Goal: Information Seeking & Learning: Learn about a topic

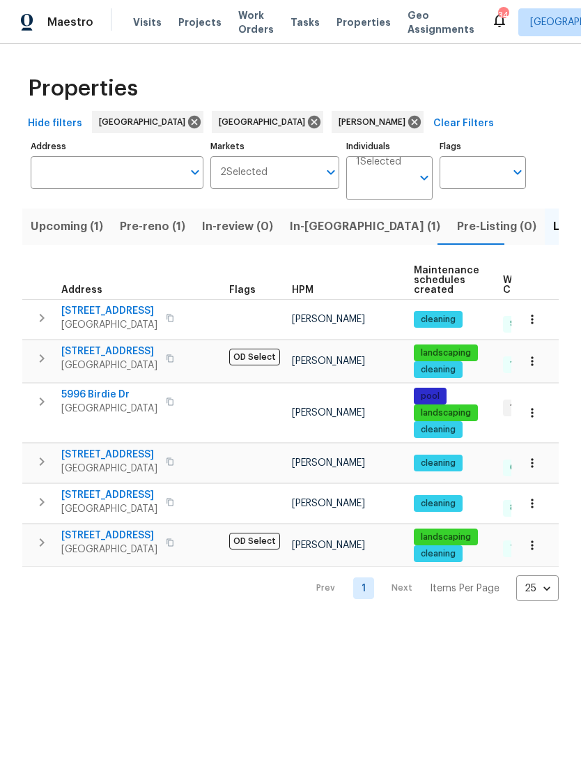
click at [156, 5] on div "Maestro Visits Projects Work Orders Tasks Properties Geo Assignments 34 Los Ang…" at bounding box center [290, 22] width 581 height 44
click at [308, 123] on icon at bounding box center [314, 122] width 13 height 13
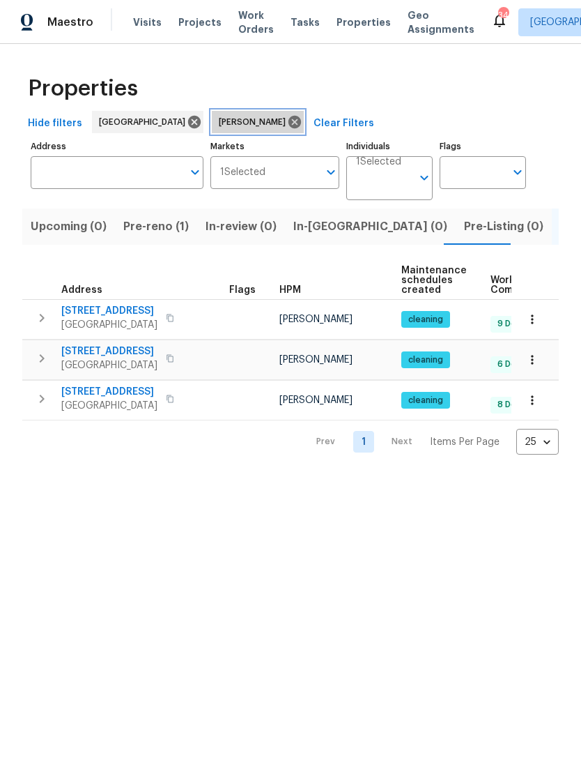
click at [287, 121] on icon at bounding box center [294, 121] width 15 height 15
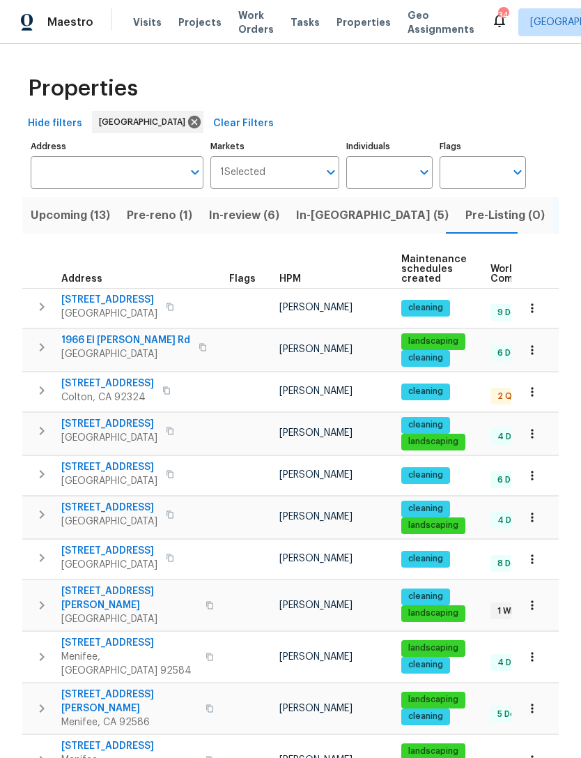
click at [418, 177] on icon "Open" at bounding box center [424, 172] width 17 height 17
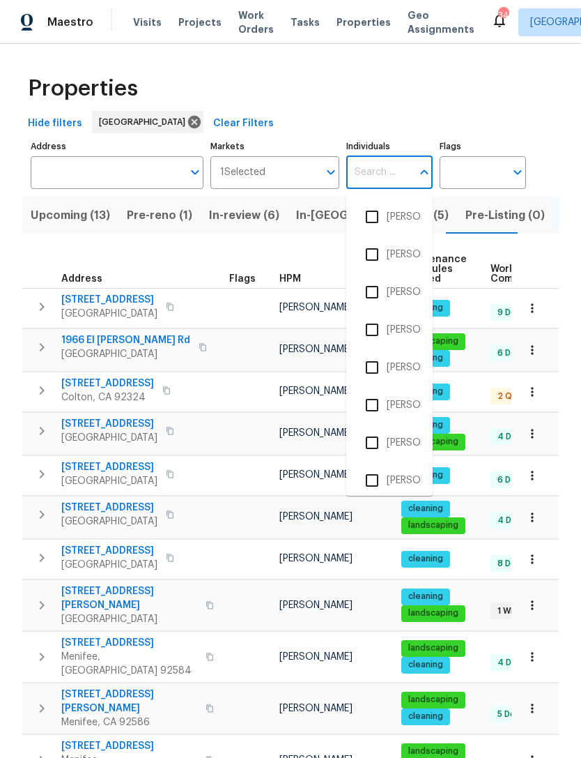
click at [390, 180] on input "Individuals" at bounding box center [379, 172] width 66 height 33
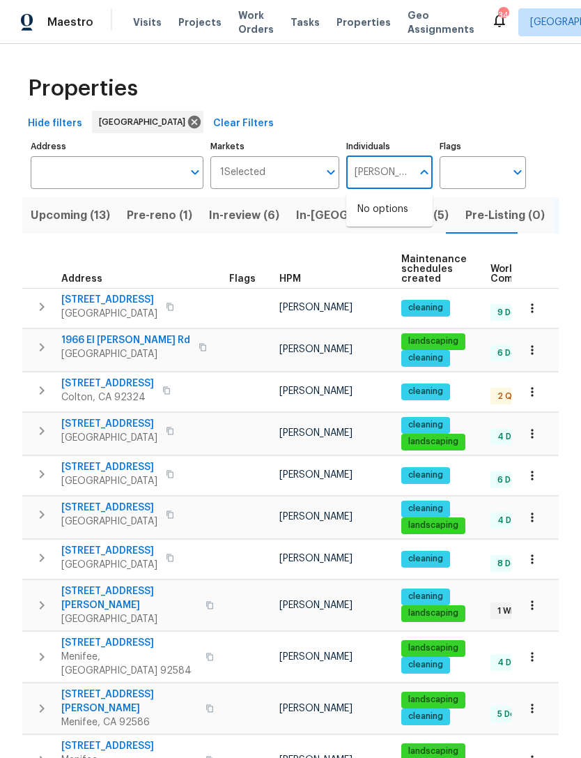
type input "Joshua peterson"
click at [386, 214] on input "checkbox" at bounding box center [372, 216] width 29 height 29
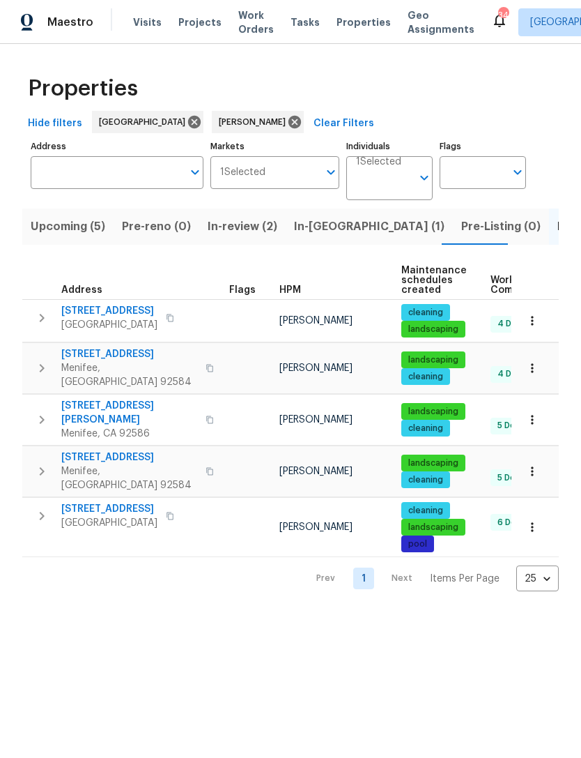
click at [71, 230] on span "Upcoming (5)" at bounding box center [68, 227] width 75 height 20
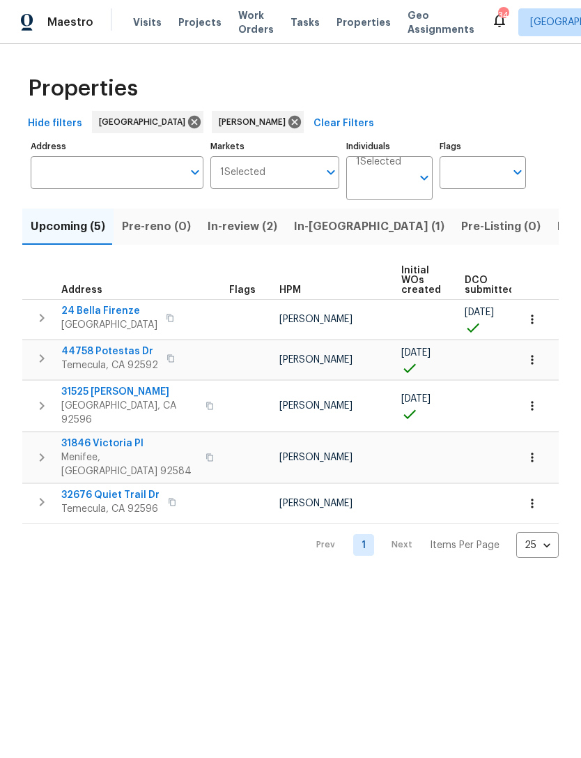
click at [126, 432] on td "31846 Victoria Pl Menifee, CA 92584" at bounding box center [122, 457] width 201 height 50
click at [117, 436] on span "31846 Victoria Pl" at bounding box center [129, 443] width 136 height 14
click at [100, 310] on span "24 Bella Firenze" at bounding box center [109, 311] width 96 height 14
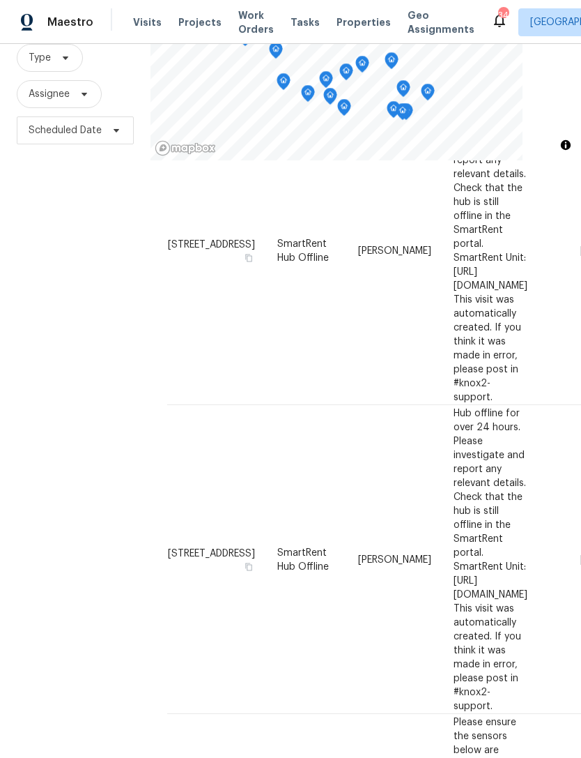
scroll to position [1007, 0]
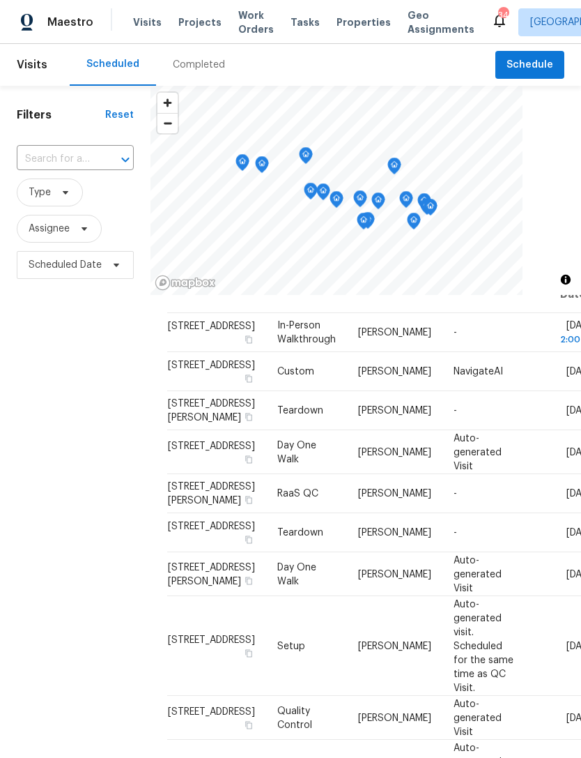
scroll to position [42, 0]
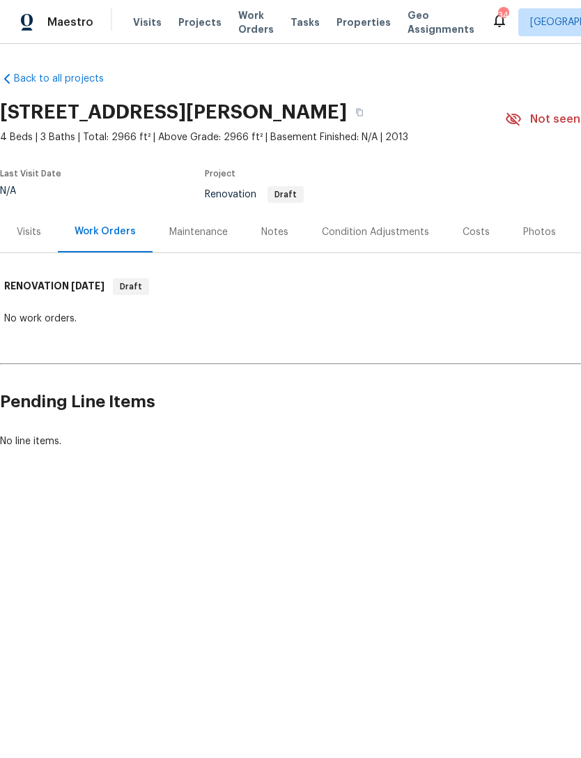
click at [474, 233] on div "Costs" at bounding box center [476, 232] width 27 height 14
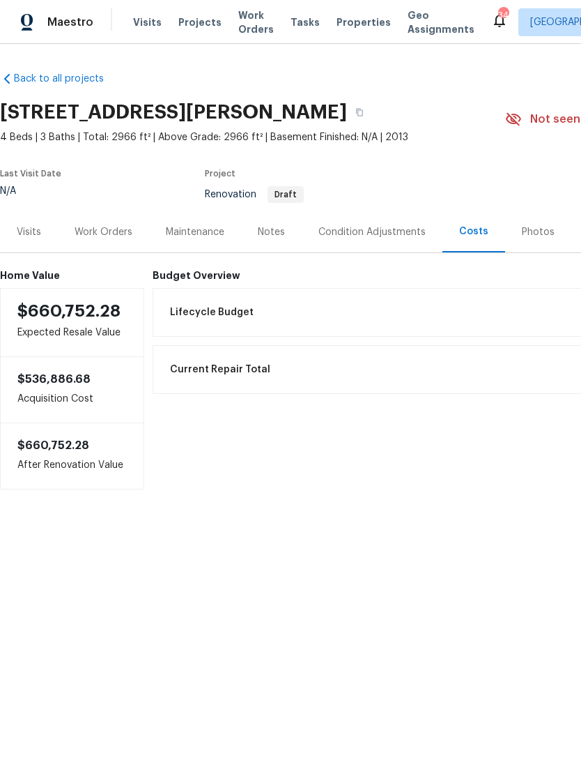
click at [25, 235] on div "Visits" at bounding box center [29, 232] width 24 height 14
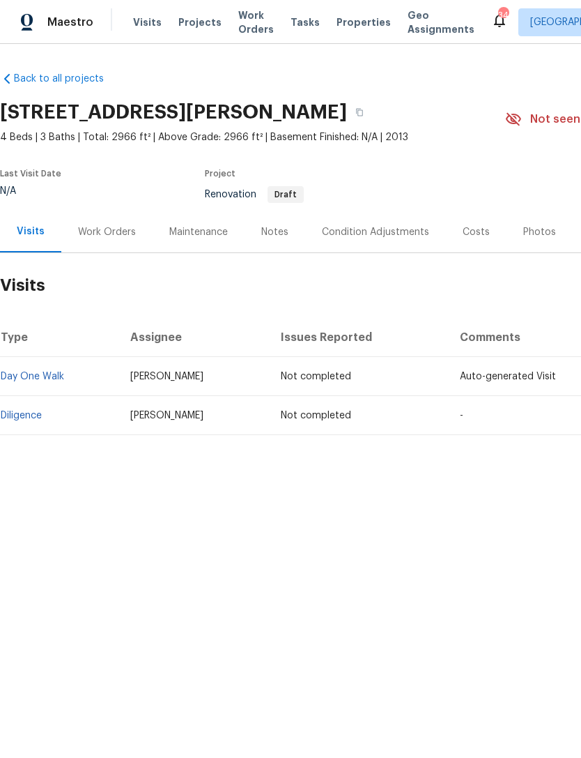
click at [29, 414] on link "Diligence" at bounding box center [21, 416] width 41 height 10
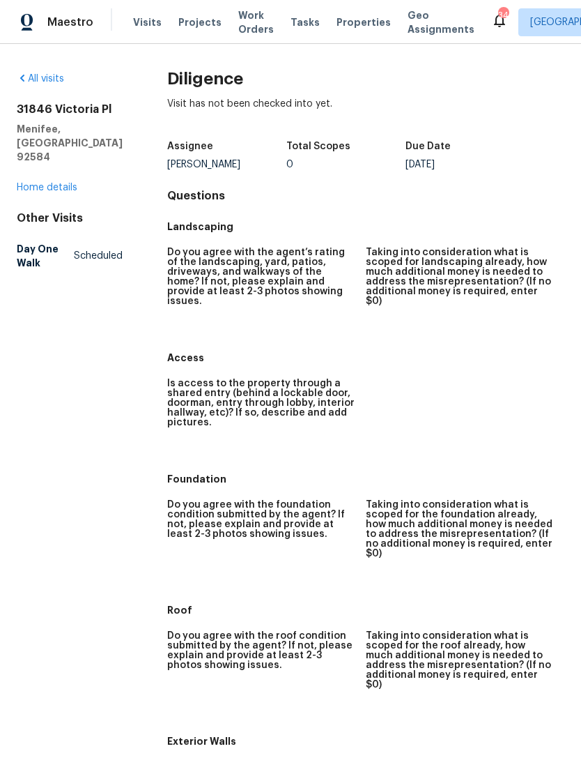
click at [48, 183] on link "Home details" at bounding box center [47, 188] width 61 height 10
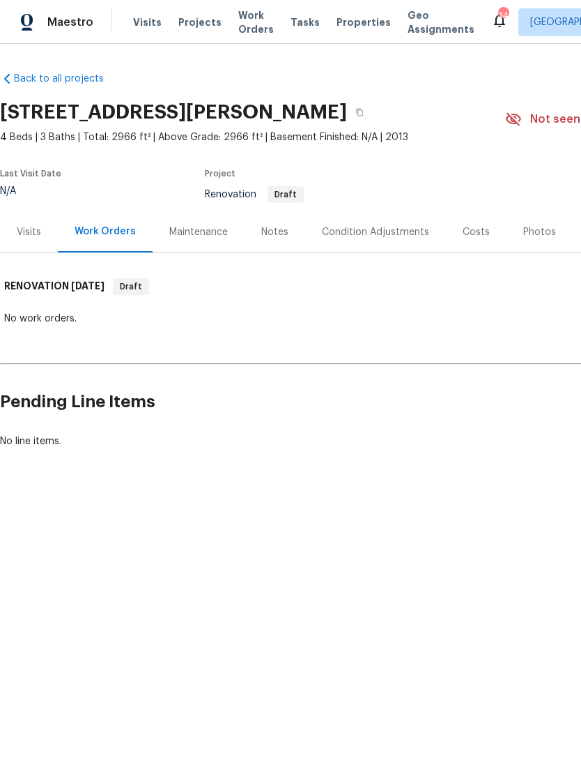
click at [197, 231] on div "Maintenance" at bounding box center [198, 232] width 59 height 14
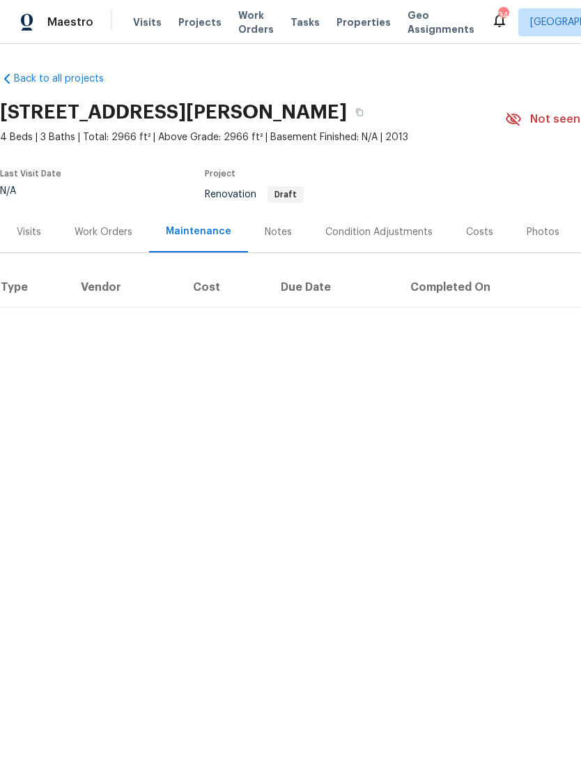
click at [273, 232] on div "Notes" at bounding box center [278, 232] width 27 height 14
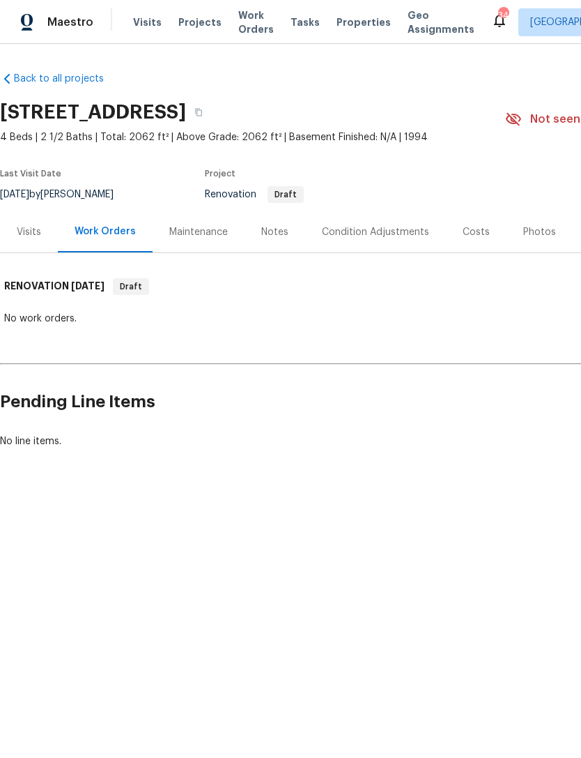
click at [274, 239] on div "Notes" at bounding box center [275, 231] width 61 height 41
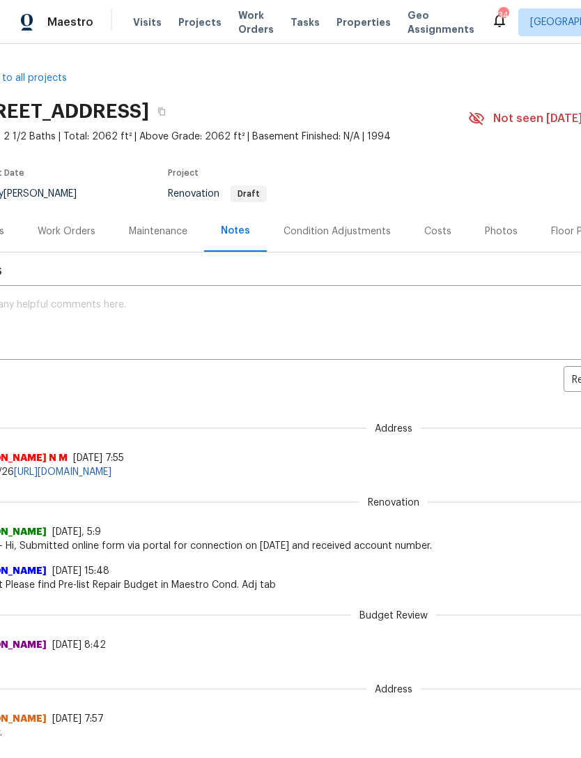
scroll to position [1, 36]
click at [431, 229] on div "Costs" at bounding box center [438, 231] width 27 height 14
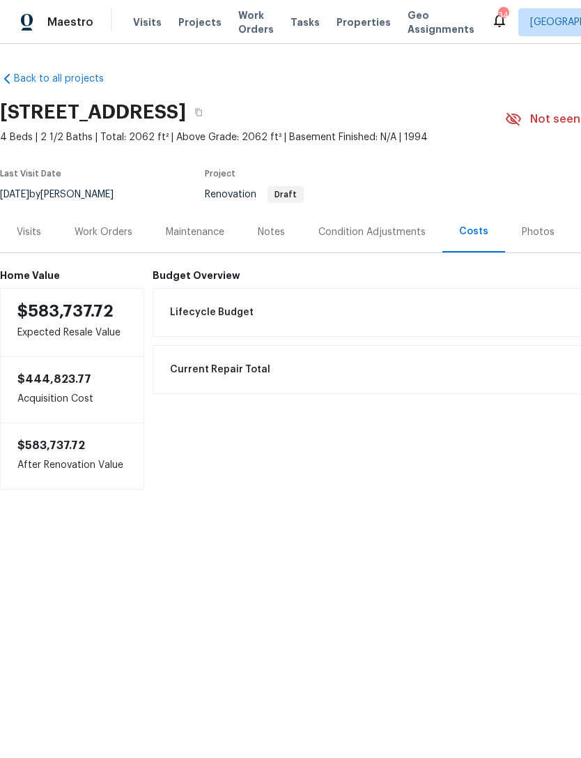
copy h2 "[STREET_ADDRESS]"
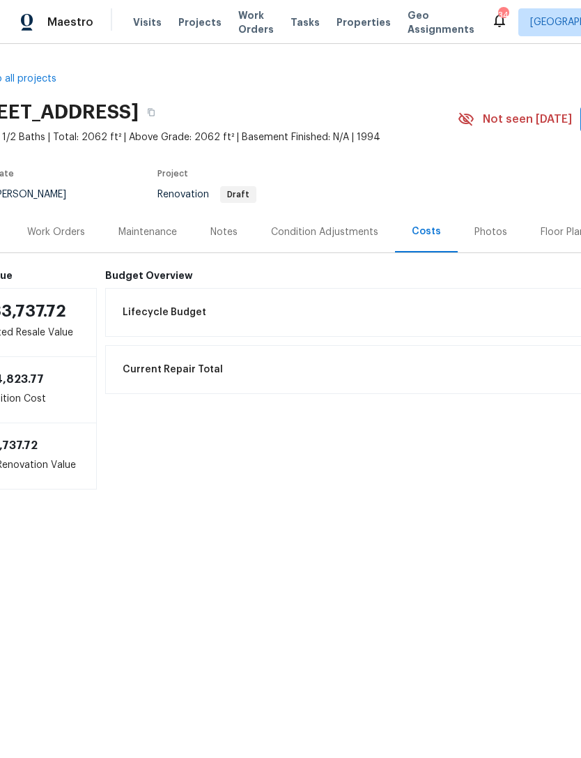
scroll to position [0, 41]
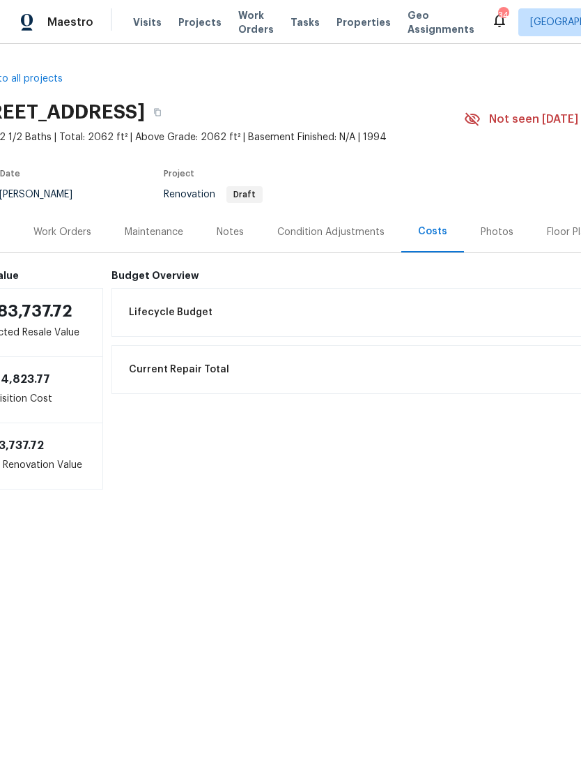
click at [229, 230] on div "Notes" at bounding box center [230, 232] width 27 height 14
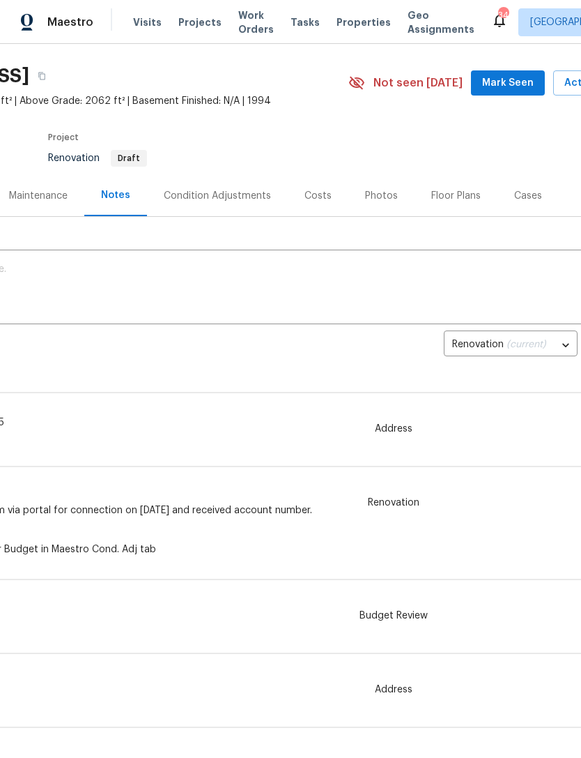
scroll to position [38, 151]
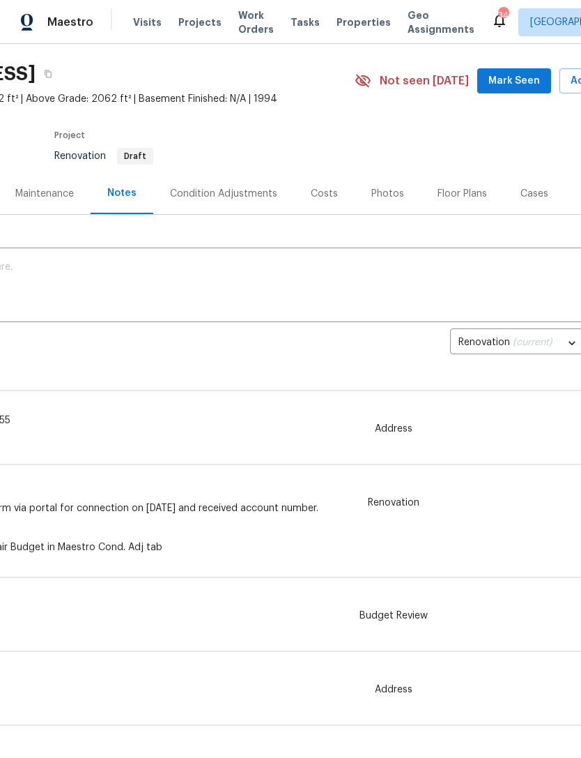
click at [237, 191] on div "Condition Adjustments" at bounding box center [223, 194] width 107 height 14
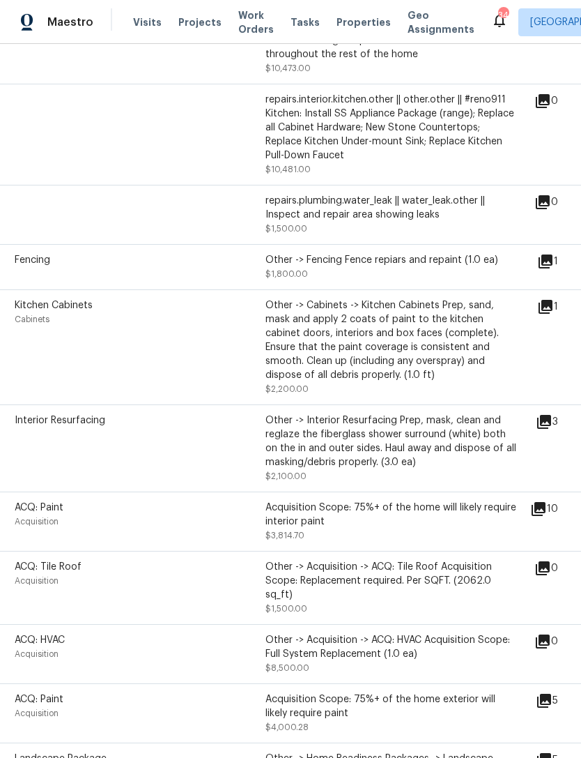
scroll to position [397, 3]
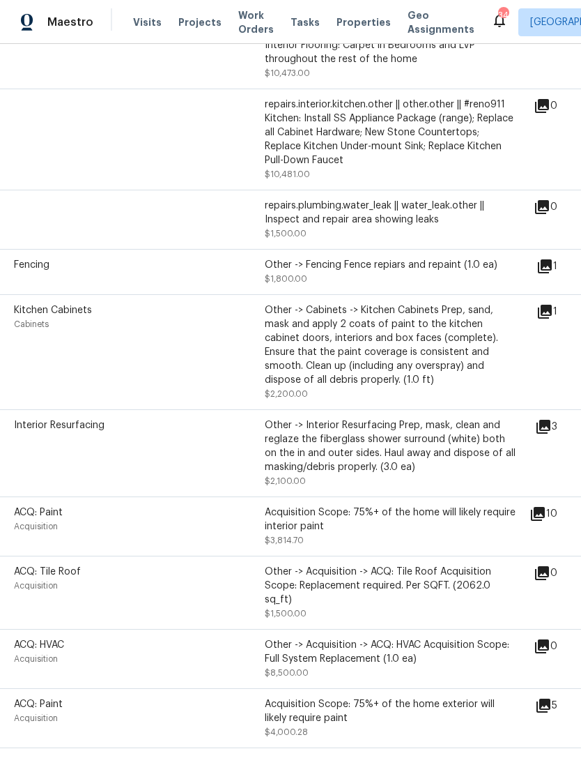
click at [551, 420] on icon at bounding box center [544, 427] width 14 height 14
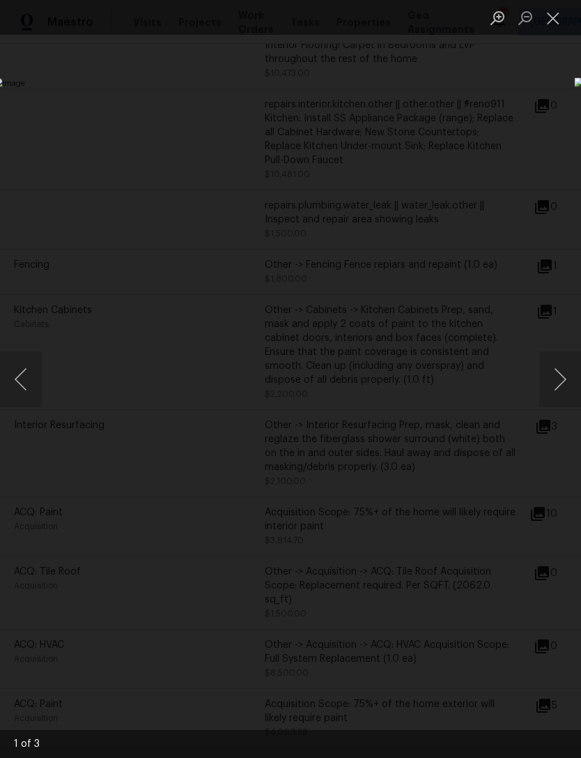
click at [560, 374] on button "Next image" at bounding box center [561, 379] width 42 height 56
click at [556, 372] on button "Next image" at bounding box center [561, 379] width 42 height 56
click at [561, 379] on button "Next image" at bounding box center [561, 379] width 42 height 56
click at [547, 24] on button "Close lightbox" at bounding box center [554, 18] width 28 height 24
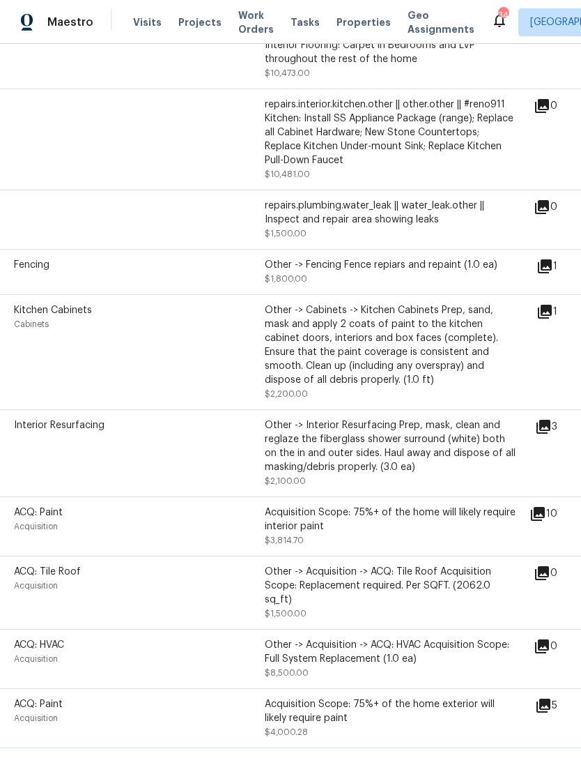
click at [552, 305] on icon at bounding box center [545, 312] width 14 height 14
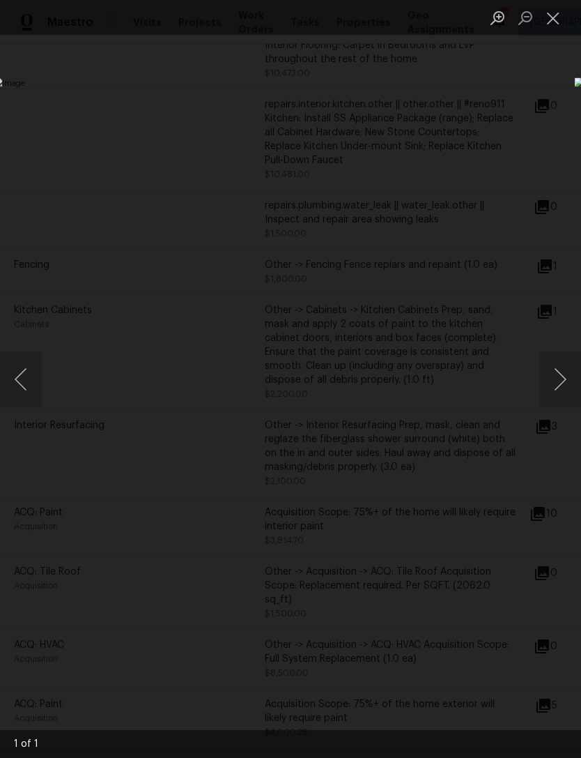
click at [553, 20] on button "Close lightbox" at bounding box center [554, 18] width 28 height 24
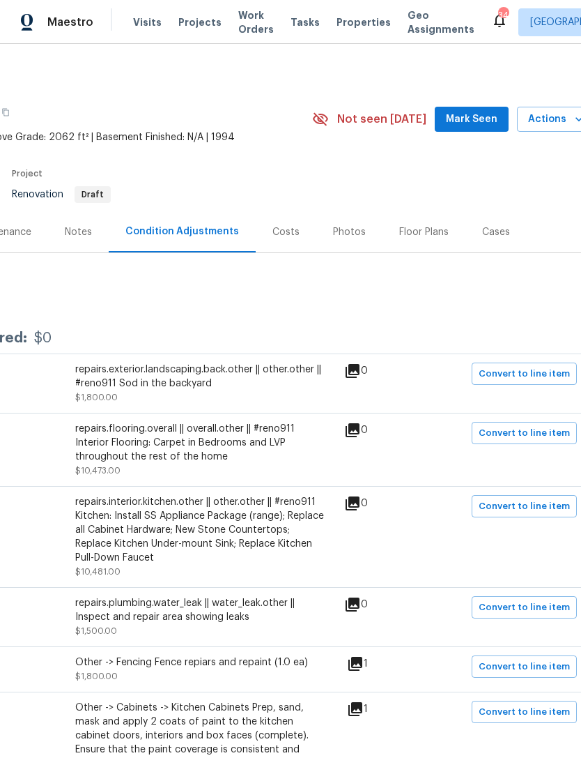
scroll to position [0, 192]
click at [280, 225] on div "Costs" at bounding box center [286, 232] width 27 height 14
